Goal: Obtain resource: Download file/media

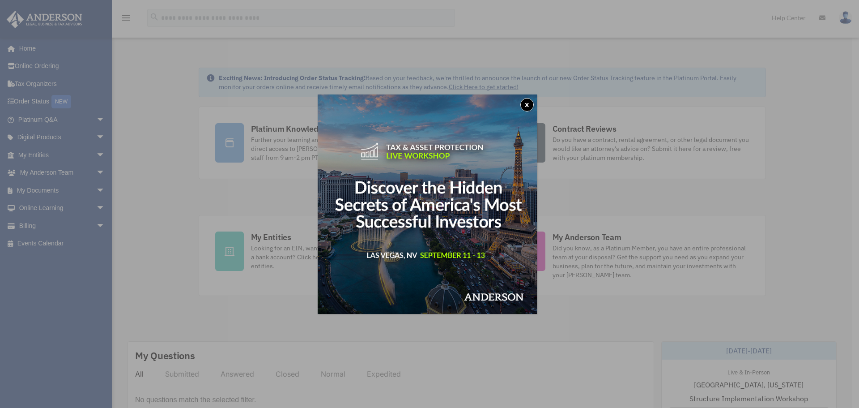
click at [530, 108] on button "x" at bounding box center [526, 104] width 13 height 13
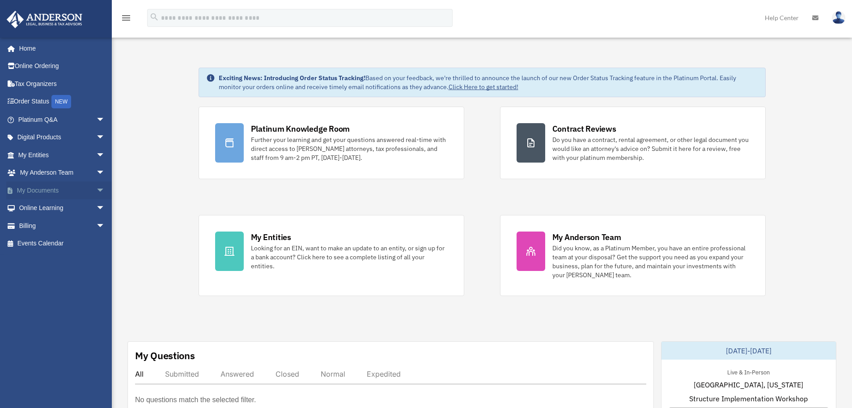
click at [53, 191] on link "My Documents arrow_drop_down" at bounding box center [62, 190] width 112 height 18
click at [96, 190] on span "arrow_drop_down" at bounding box center [105, 190] width 18 height 18
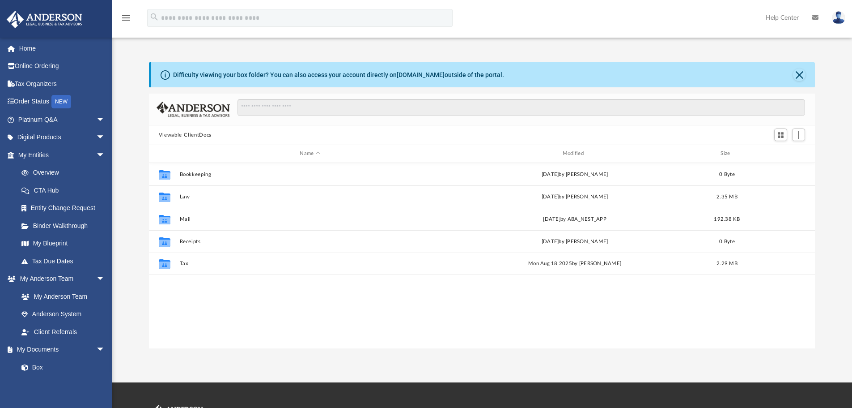
scroll to position [197, 659]
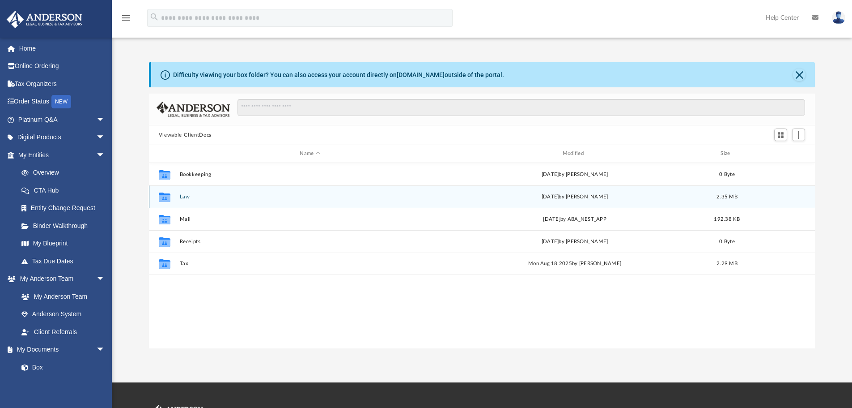
click at [187, 196] on button "Law" at bounding box center [309, 197] width 261 height 6
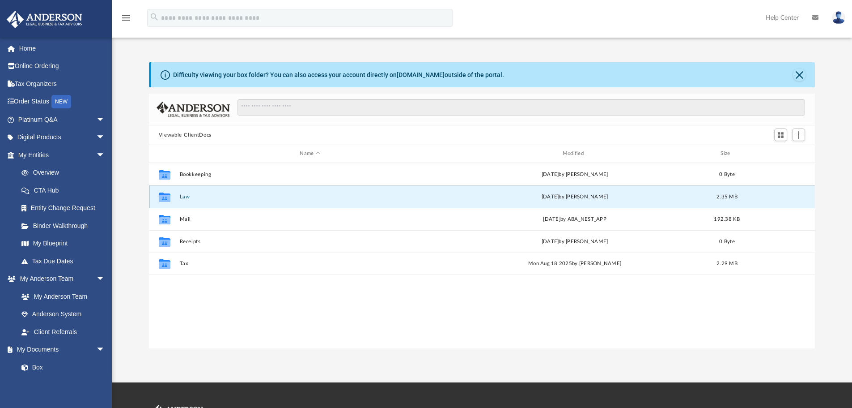
click at [187, 196] on button "Law" at bounding box center [309, 197] width 261 height 6
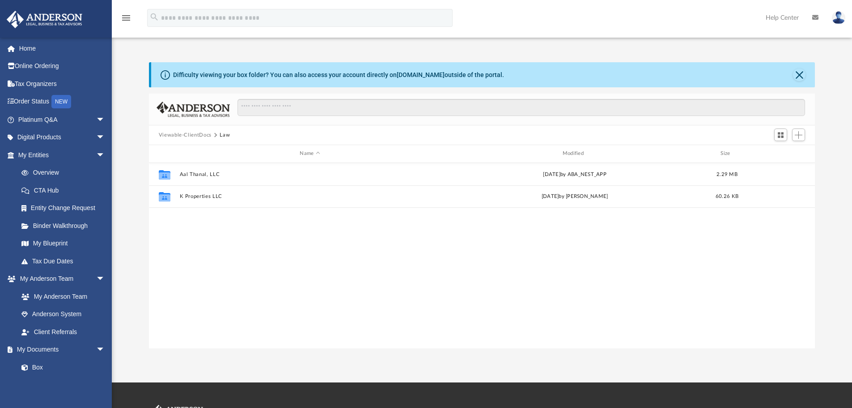
click at [225, 219] on div "Collaborated Folder Aal Thanal, LLC [DATE] by ABA_NEST_APP 2.29 MB Collaborated…" at bounding box center [482, 255] width 667 height 185
click at [193, 132] on button "Viewable-ClientDocs" at bounding box center [185, 135] width 53 height 8
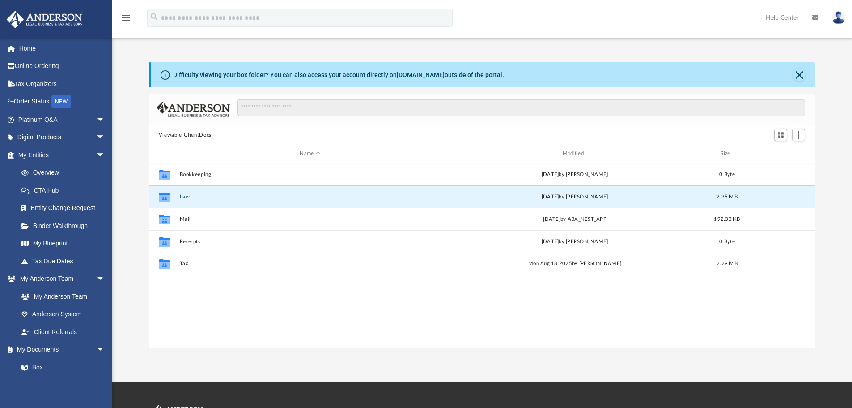
click at [183, 194] on button "Law" at bounding box center [309, 197] width 261 height 6
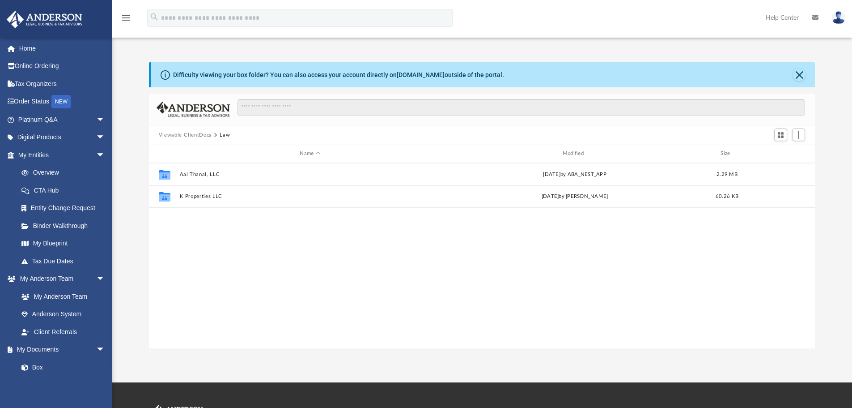
click at [195, 137] on button "Viewable-ClientDocs" at bounding box center [185, 135] width 53 height 8
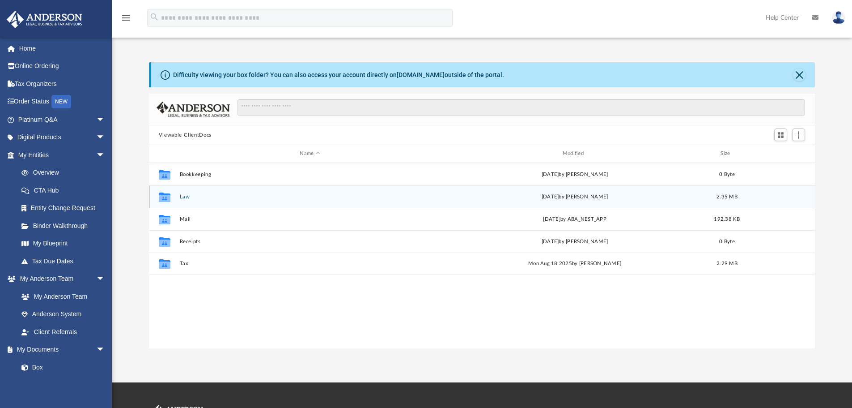
click at [170, 194] on icon "Collaborated Folder" at bounding box center [164, 196] width 14 height 14
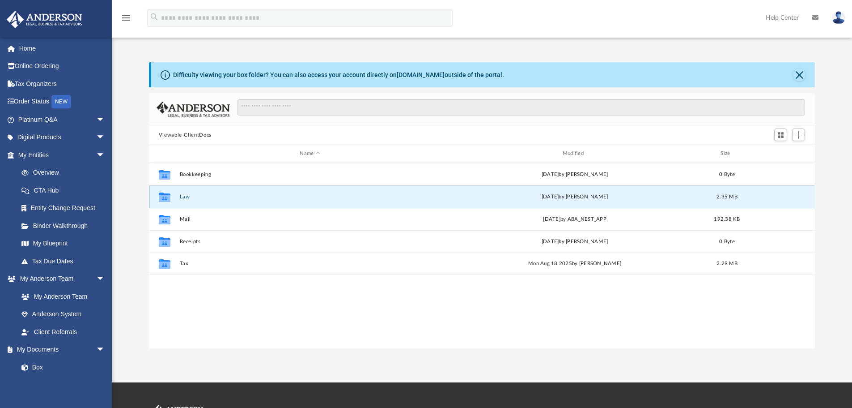
click at [168, 197] on icon "grid" at bounding box center [165, 197] width 12 height 7
click at [253, 323] on div "Collaborated Folder Bookkeeping [DATE] by [PERSON_NAME] 0 Byte Collaborated Fol…" at bounding box center [482, 255] width 667 height 185
click at [179, 200] on div "Collaborated Folder Law [DATE] by [PERSON_NAME] 2.35 MB" at bounding box center [482, 196] width 667 height 22
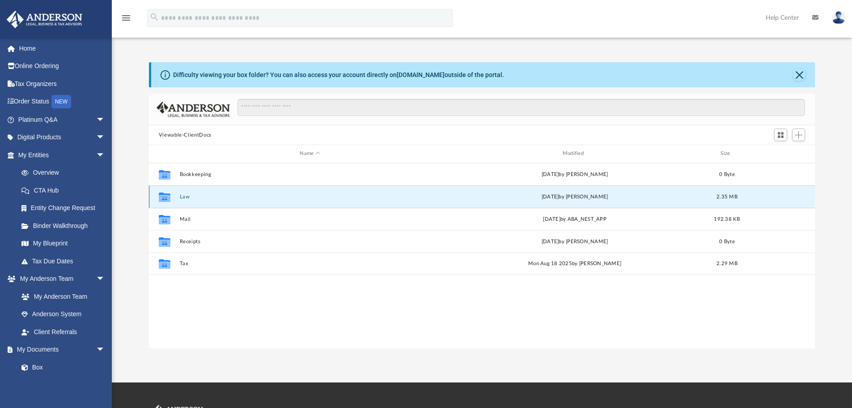
click at [169, 200] on icon "grid" at bounding box center [165, 197] width 12 height 7
click at [193, 195] on button "Law" at bounding box center [309, 197] width 261 height 6
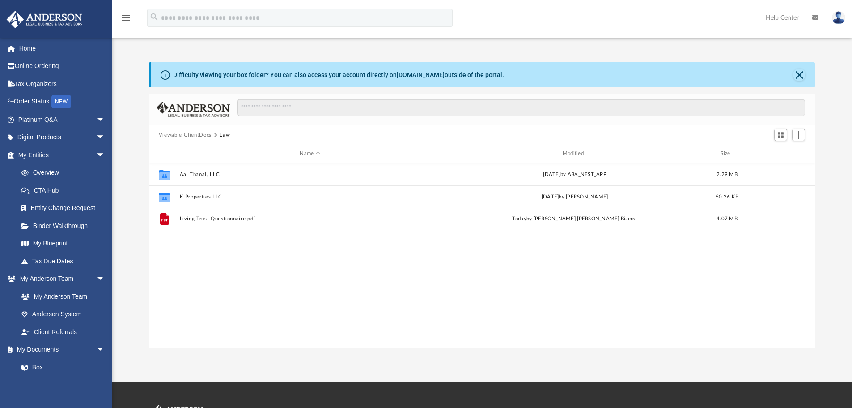
click at [291, 318] on div "Collaborated Folder Aal Thanal, LLC [DATE] by ABA_NEST_APP 2.29 MB Collaborated…" at bounding box center [482, 255] width 667 height 185
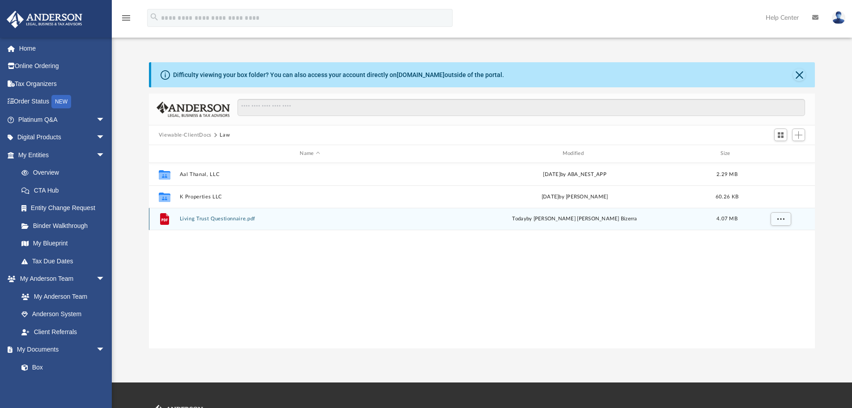
click at [242, 218] on button "Living Trust Questionnaire.pdf" at bounding box center [309, 219] width 261 height 6
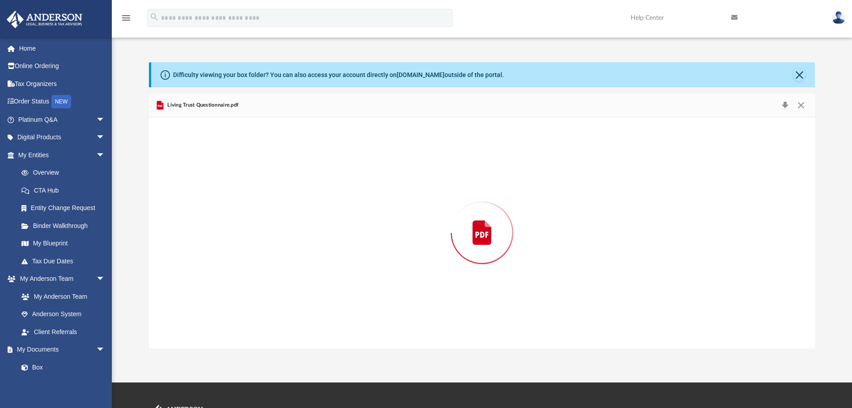
click at [242, 218] on div "Preview" at bounding box center [482, 232] width 667 height 231
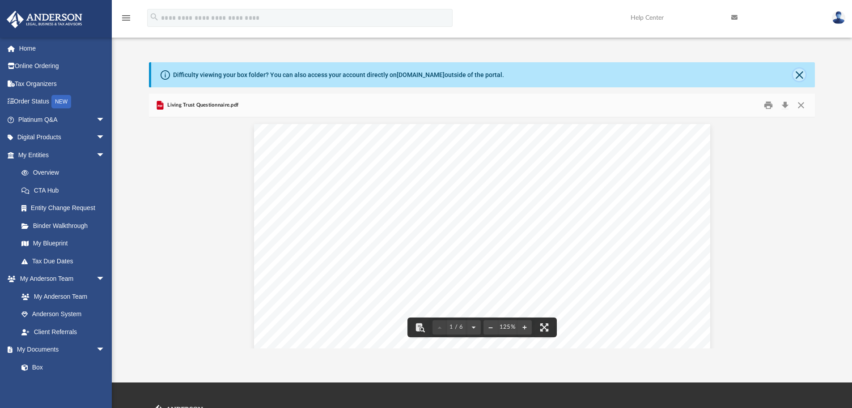
click at [796, 72] on button "Close" at bounding box center [799, 74] width 13 height 13
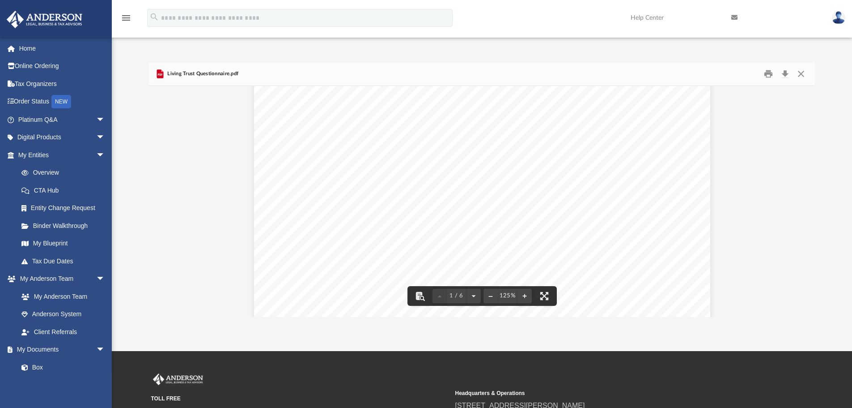
scroll to position [179, 0]
